Goal: Use online tool/utility: Utilize a website feature to perform a specific function

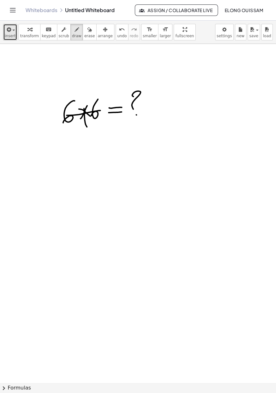
click at [9, 30] on icon "button" at bounding box center [8, 30] width 6 height 8
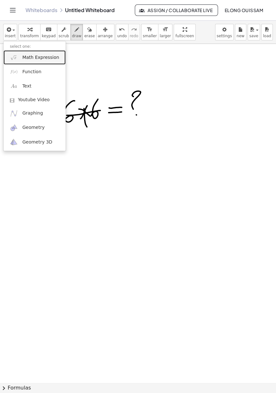
click at [43, 56] on span "Math Expression" at bounding box center [40, 57] width 37 height 6
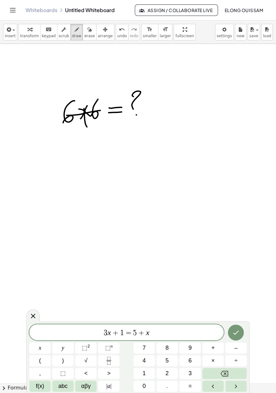
click at [219, 373] on button "Backspace" at bounding box center [224, 373] width 44 height 11
click at [217, 372] on button "Backspace" at bounding box center [224, 373] width 44 height 11
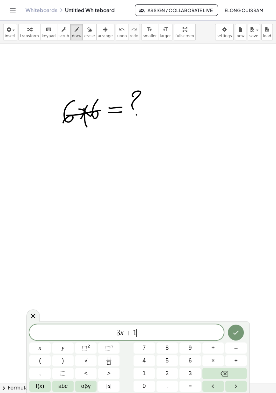
click at [217, 372] on button "Backspace" at bounding box center [224, 373] width 44 height 11
click at [216, 372] on button "Backspace" at bounding box center [224, 373] width 44 height 11
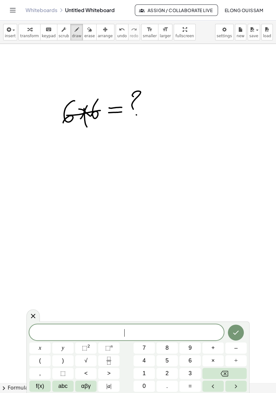
click at [191, 362] on span "6" at bounding box center [189, 361] width 3 height 9
click at [90, 347] on button "⬚ 2" at bounding box center [85, 348] width 21 height 11
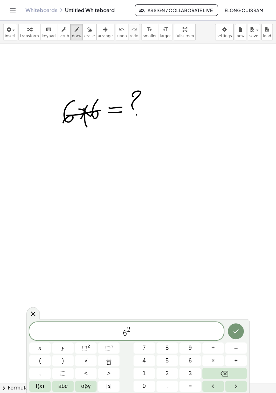
click at [235, 333] on icon "Done" at bounding box center [236, 332] width 6 height 4
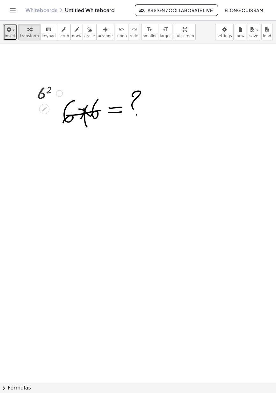
click at [9, 34] on span "insert" at bounding box center [10, 36] width 11 height 4
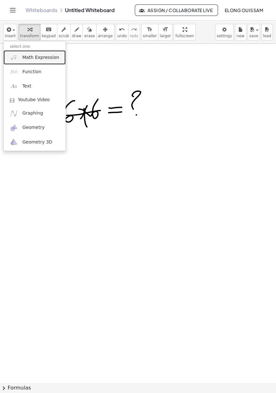
click at [38, 55] on span "Math Expression" at bounding box center [40, 57] width 37 height 6
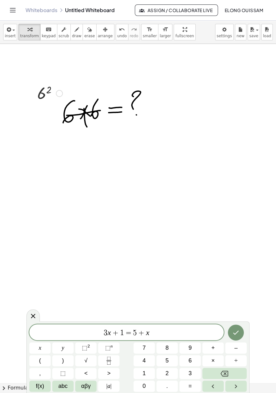
click at [226, 375] on icon "Backspace" at bounding box center [224, 374] width 8 height 6
click at [223, 373] on icon "Backspace" at bounding box center [224, 374] width 8 height 8
click at [222, 372] on icon "Backspace" at bounding box center [224, 374] width 8 height 6
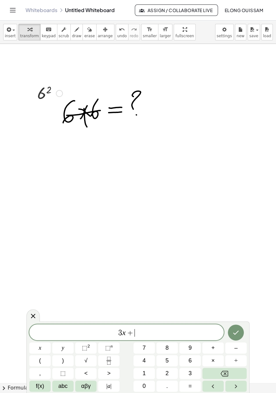
click at [222, 372] on icon "Backspace" at bounding box center [224, 374] width 8 height 6
click at [221, 372] on icon "Backspace" at bounding box center [224, 374] width 8 height 8
click at [219, 373] on button "Backspace" at bounding box center [224, 373] width 44 height 11
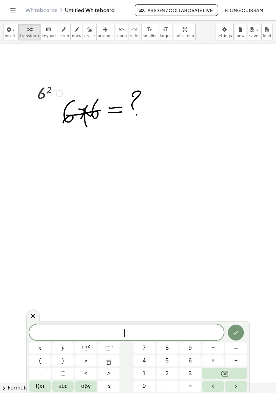
click at [188, 361] on button "6" at bounding box center [189, 360] width 21 height 11
click at [215, 363] on button "×" at bounding box center [212, 360] width 21 height 11
click at [190, 364] on span "6" at bounding box center [189, 361] width 3 height 9
click at [214, 347] on span "+" at bounding box center [213, 348] width 4 height 9
click at [190, 362] on span "6" at bounding box center [189, 361] width 3 height 9
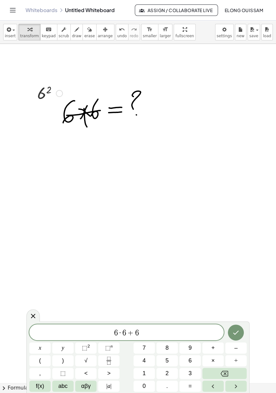
click at [237, 362] on span "÷" at bounding box center [235, 361] width 3 height 9
click at [168, 375] on span "2" at bounding box center [166, 373] width 3 height 9
click at [234, 333] on icon "Done" at bounding box center [236, 333] width 8 height 8
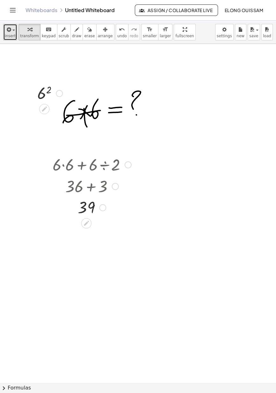
click at [4, 33] on button "insert" at bounding box center [10, 32] width 14 height 17
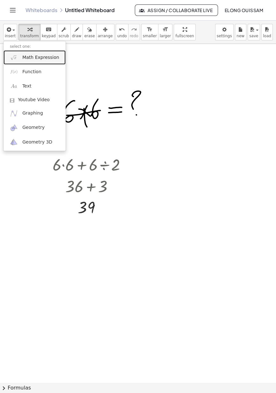
click at [43, 60] on span "Math Expression" at bounding box center [40, 57] width 37 height 6
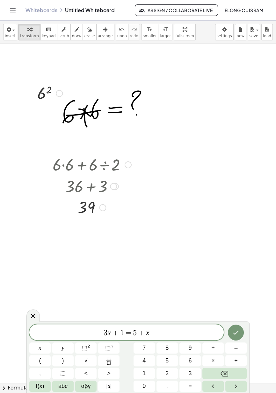
click at [223, 372] on icon "Backspace" at bounding box center [224, 374] width 8 height 8
click at [218, 374] on button "Backspace" at bounding box center [224, 373] width 44 height 11
click at [215, 372] on button "Backspace" at bounding box center [224, 373] width 44 height 11
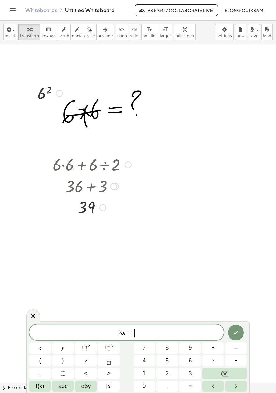
click at [215, 372] on button "Backspace" at bounding box center [224, 373] width 44 height 11
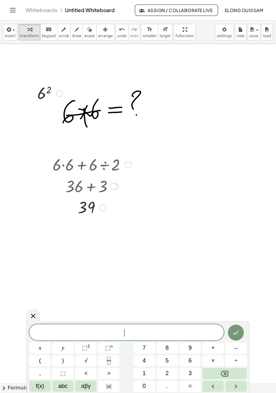
click at [191, 361] on span "6" at bounding box center [189, 361] width 3 height 9
click at [89, 345] on sup "2" at bounding box center [88, 346] width 3 height 5
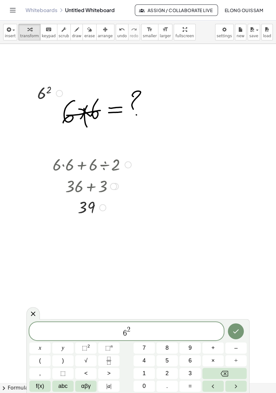
click at [240, 332] on icon "Done" at bounding box center [236, 332] width 8 height 8
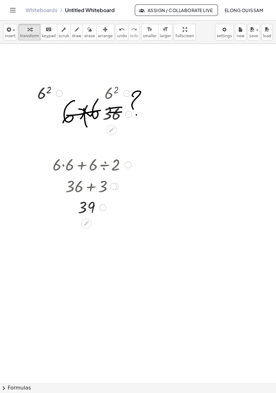
click at [117, 90] on div at bounding box center [116, 92] width 35 height 21
click at [116, 90] on div at bounding box center [116, 92] width 35 height 21
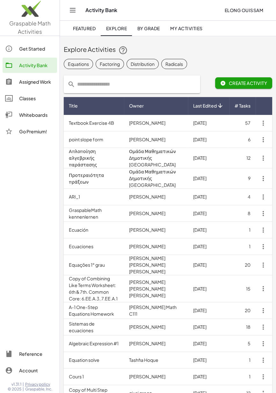
click at [24, 104] on link "Classes" at bounding box center [30, 98] width 54 height 15
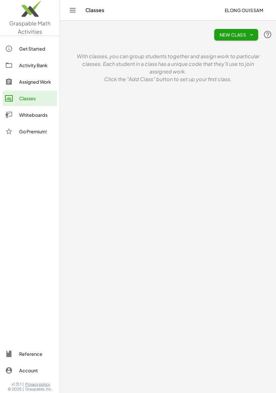
click at [31, 116] on div "Whiteboards" at bounding box center [36, 115] width 35 height 8
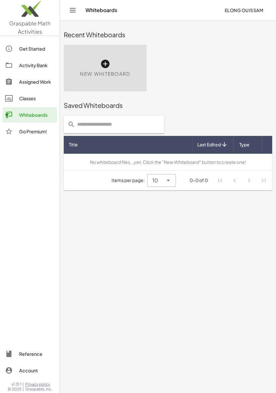
click at [104, 64] on icon at bounding box center [105, 64] width 10 height 10
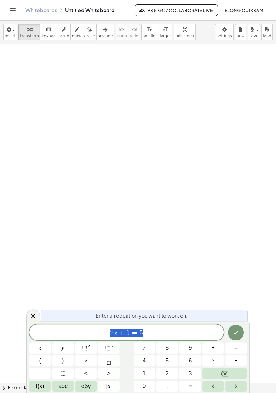
click at [228, 375] on icon "Backspace" at bounding box center [224, 374] width 8 height 6
click at [144, 372] on span "1" at bounding box center [143, 373] width 3 height 9
click at [237, 361] on span "÷" at bounding box center [235, 361] width 3 height 9
click at [39, 363] on button "(" at bounding box center [39, 360] width 21 height 11
click at [148, 370] on button "1" at bounding box center [143, 373] width 21 height 11
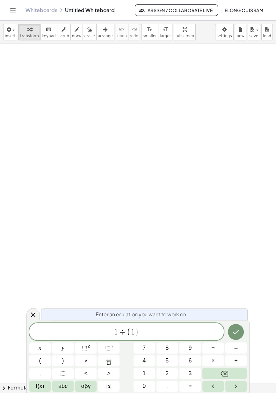
click at [216, 348] on button "+" at bounding box center [212, 348] width 21 height 11
click at [64, 387] on span "abc" at bounding box center [62, 386] width 9 height 9
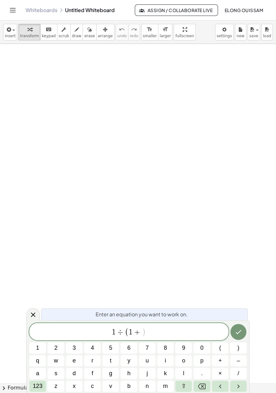
click at [150, 386] on button "n" at bounding box center [147, 386] width 17 height 11
click at [236, 350] on button ")" at bounding box center [238, 348] width 17 height 11
click at [240, 333] on icon "Done" at bounding box center [238, 332] width 8 height 8
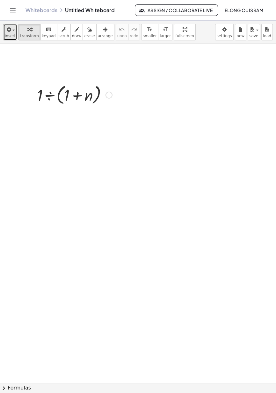
click at [10, 31] on icon "button" at bounding box center [8, 30] width 6 height 8
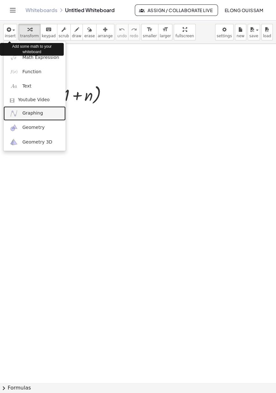
click at [34, 114] on span "Graphing" at bounding box center [32, 113] width 21 height 6
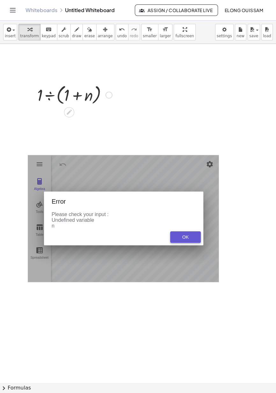
click at [190, 237] on div "OK" at bounding box center [185, 237] width 20 height 5
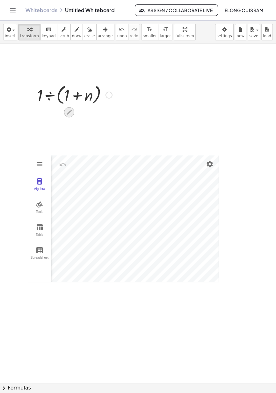
click at [70, 113] on icon at bounding box center [69, 112] width 7 height 7
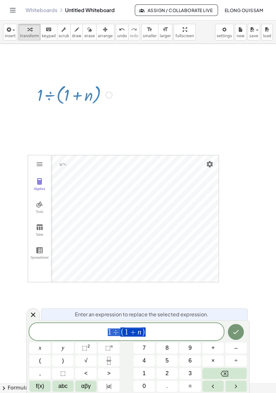
click at [140, 333] on var "n" at bounding box center [140, 332] width 4 height 8
click at [226, 372] on icon "Backspace" at bounding box center [224, 374] width 8 height 8
click at [45, 348] on button "x" at bounding box center [39, 348] width 21 height 11
click at [234, 332] on icon "Done" at bounding box center [236, 332] width 8 height 8
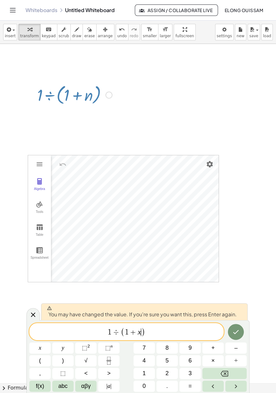
click at [237, 335] on icon "Done" at bounding box center [236, 332] width 8 height 8
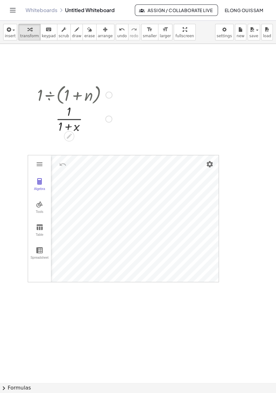
click at [90, 94] on div at bounding box center [74, 94] width 81 height 24
click at [84, 96] on div at bounding box center [74, 94] width 81 height 24
click at [70, 142] on icon at bounding box center [69, 140] width 7 height 7
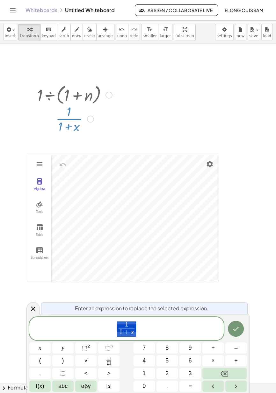
click at [224, 373] on icon "Backspace" at bounding box center [224, 374] width 8 height 6
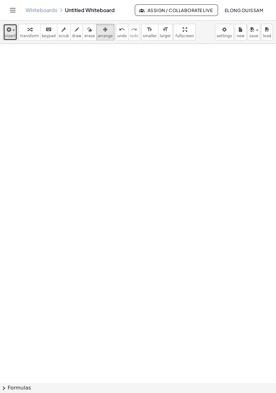
click at [8, 30] on icon "button" at bounding box center [8, 30] width 6 height 8
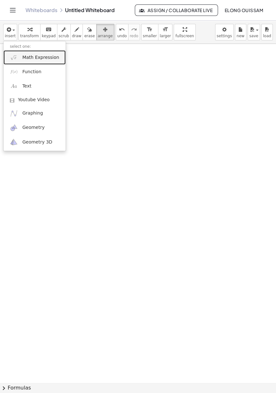
click at [41, 57] on span "Math Expression" at bounding box center [40, 57] width 37 height 6
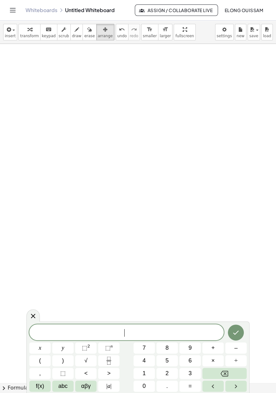
click at [89, 363] on button "√" at bounding box center [85, 360] width 21 height 11
click at [43, 347] on button "x" at bounding box center [39, 348] width 21 height 11
click at [236, 387] on icon "Right arrow" at bounding box center [236, 387] width 2 height 4
click at [215, 347] on button "+" at bounding box center [212, 348] width 21 height 11
click at [189, 360] on span "6" at bounding box center [189, 361] width 3 height 9
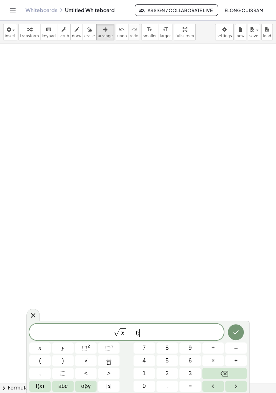
click at [191, 387] on span "=" at bounding box center [190, 386] width 4 height 9
click at [40, 350] on span "x" at bounding box center [40, 348] width 3 height 9
click at [239, 334] on icon "Done" at bounding box center [236, 333] width 8 height 8
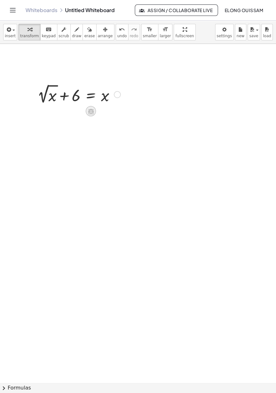
click at [89, 110] on icon at bounding box center [91, 111] width 6 height 5
click at [114, 111] on icon at bounding box center [116, 111] width 4 height 1
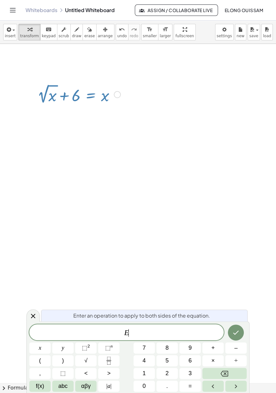
click at [88, 348] on sup "2" at bounding box center [88, 346] width 3 height 5
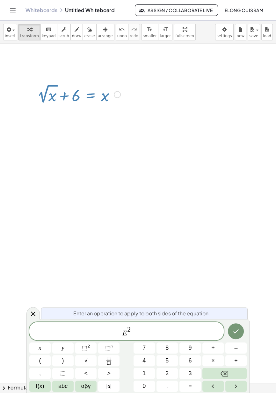
click at [235, 330] on icon "Done" at bounding box center [236, 332] width 8 height 8
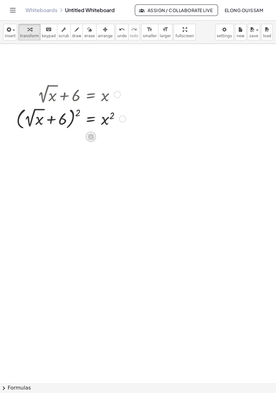
click at [90, 135] on icon at bounding box center [91, 136] width 6 height 5
click at [116, 136] on icon at bounding box center [116, 137] width 6 height 6
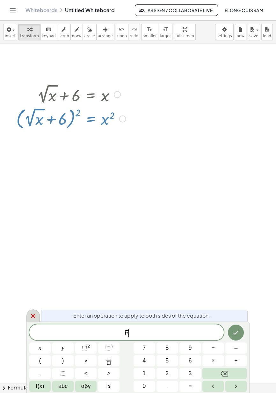
click at [35, 319] on icon at bounding box center [33, 316] width 8 height 8
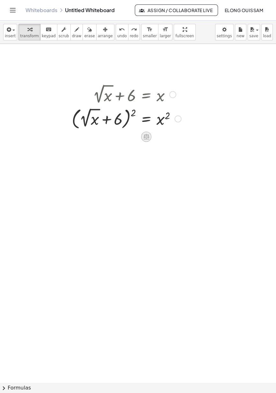
click at [146, 137] on icon at bounding box center [146, 136] width 6 height 5
click at [145, 138] on span "×" at bounding box center [146, 137] width 4 height 9
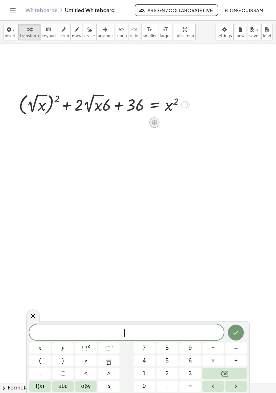
click at [152, 122] on icon at bounding box center [155, 122] width 6 height 5
click at [157, 120] on div "+ 2 √ x + 6 = x ( + 2 √ x + 6 ) 2 = x 2 = x 2 + ( 2 √ x ) 2 + · 2 · 2 √ x · 6 +…" at bounding box center [132, 117] width 148 height 52
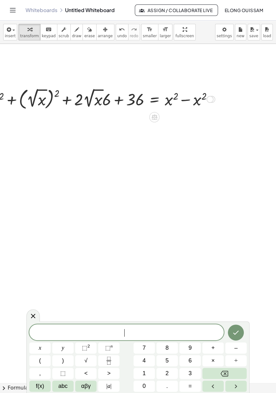
scroll to position [6, 0]
click at [88, 360] on button "√" at bounding box center [85, 360] width 21 height 11
click at [41, 350] on span "x" at bounding box center [40, 348] width 3 height 9
click at [234, 388] on icon "Right arrow" at bounding box center [236, 387] width 8 height 8
click at [89, 345] on sup "2" at bounding box center [88, 346] width 3 height 5
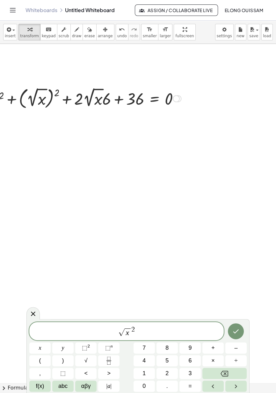
click at [237, 330] on icon "Done" at bounding box center [236, 332] width 8 height 8
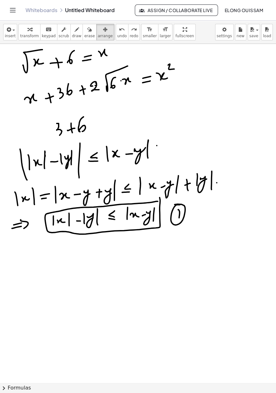
scroll to position [121, 0]
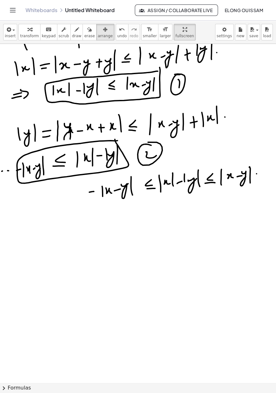
scroll to position [250, 0]
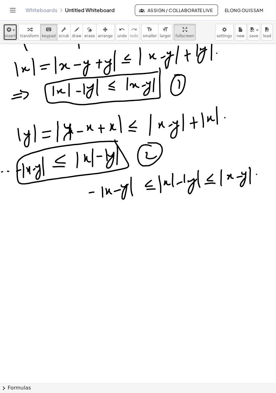
click at [9, 31] on icon "button" at bounding box center [8, 30] width 6 height 8
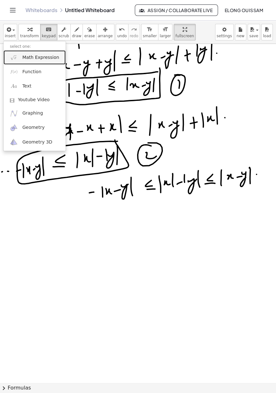
click at [48, 55] on span "Math Expression" at bounding box center [40, 57] width 37 height 6
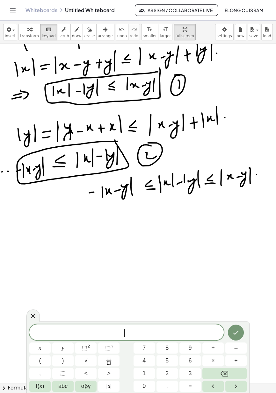
click at [111, 385] on span "|" at bounding box center [110, 386] width 1 height 6
click at [44, 348] on button "x" at bounding box center [39, 348] width 21 height 11
click at [237, 331] on icon "Done" at bounding box center [236, 332] width 8 height 8
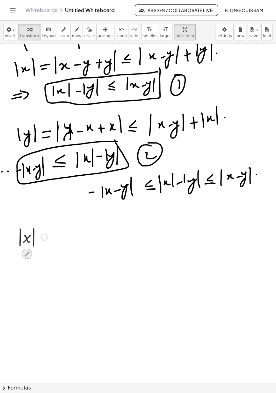
click at [29, 253] on icon at bounding box center [27, 254] width 7 height 7
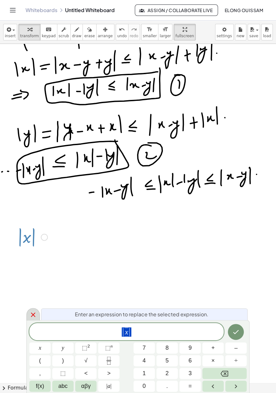
click at [38, 317] on div at bounding box center [32, 314] width 13 height 12
